Goal: Information Seeking & Learning: Find specific fact

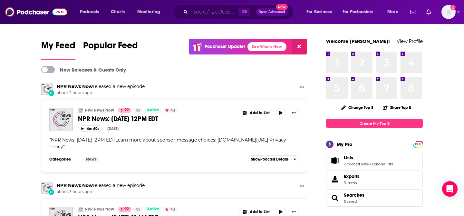
click at [203, 16] on input "Search podcasts, credits, & more..." at bounding box center [215, 12] width 48 height 10
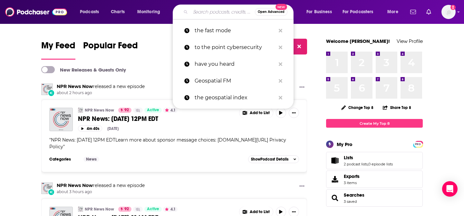
paste input "The Hot Spot i"
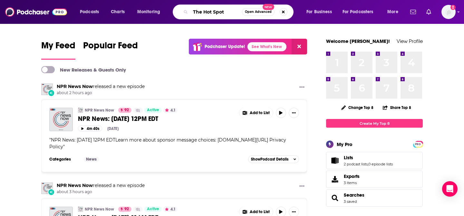
type input "The Hot Spot"
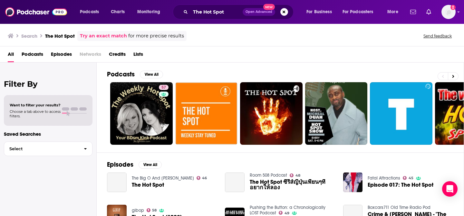
click at [259, 13] on span "Open Advanced" at bounding box center [259, 11] width 27 height 3
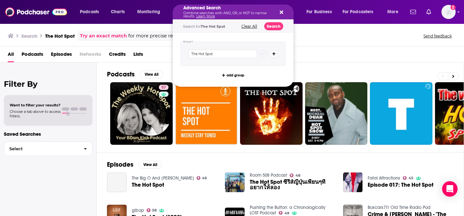
click at [275, 54] on icon "Search podcasts, credits, & more..." at bounding box center [274, 54] width 4 height 4
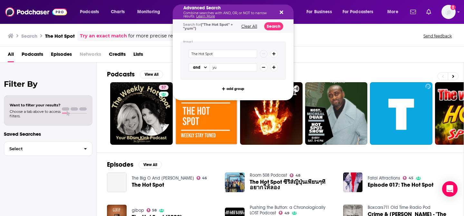
type input "y"
type input "kawc"
click at [277, 22] on button "Search" at bounding box center [273, 26] width 19 height 8
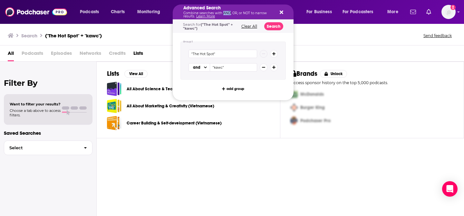
click at [225, 12] on p "Combine searches with AND, OR, or NOT to narrow results. Learn More" at bounding box center [227, 15] width 89 height 6
click at [204, 52] on input ""The Hot Spot"" at bounding box center [223, 54] width 69 height 8
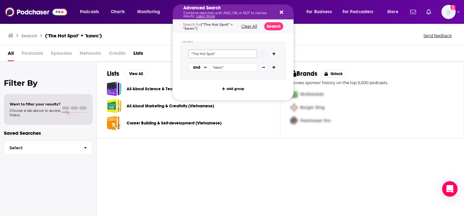
paste input "KAWC's The Hot Spot"
type input "KAWC's The Hot Spot"
click at [272, 28] on button "Search" at bounding box center [273, 26] width 19 height 8
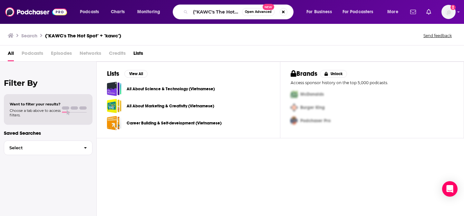
click at [34, 51] on span "Podcasts" at bounding box center [33, 54] width 22 height 13
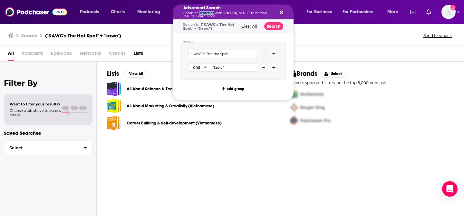
click at [207, 13] on p "Combine searches with AND, OR, or NOT to narrow results. Learn More" at bounding box center [227, 15] width 89 height 6
click at [251, 26] on button "Clear All" at bounding box center [250, 26] width 20 height 5
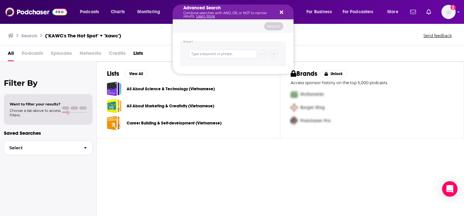
click at [217, 47] on div "Search podcasts, credits, & more..." at bounding box center [233, 54] width 105 height 25
click at [218, 53] on input "Search podcasts, credits, & more..." at bounding box center [223, 54] width 69 height 8
paste input "KAWC's The Hot Spot"
type input "KAWC's The Hot Spot"
click at [268, 28] on button "Search" at bounding box center [273, 26] width 19 height 8
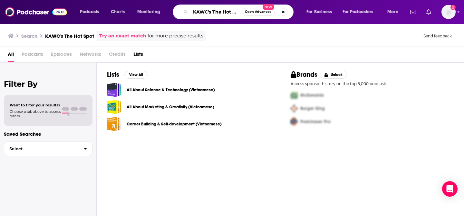
drag, startPoint x: 213, startPoint y: 11, endPoint x: 164, endPoint y: 10, distance: 48.4
click at [164, 10] on div "Podcasts Charts Monitoring KAWC's The Hot Spot Open Advanced New For Business F…" at bounding box center [239, 12] width 329 height 15
type input "The Hot Spot"
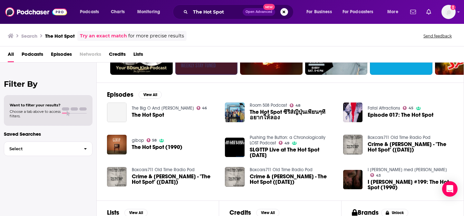
scroll to position [60, 0]
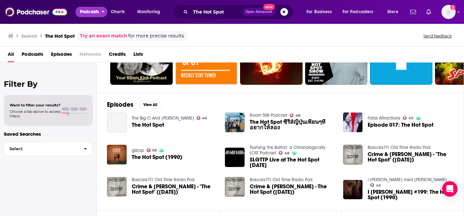
click at [91, 14] on span "Podcasts" at bounding box center [89, 11] width 19 height 9
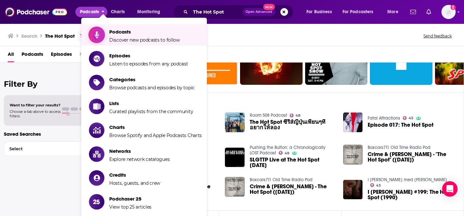
click at [121, 33] on span "Podcasts" at bounding box center [144, 32] width 71 height 6
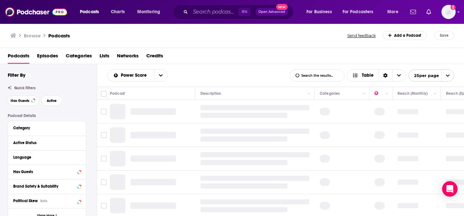
click at [121, 33] on div "Browse Podcasts" at bounding box center [179, 35] width 338 height 9
